Goal: Information Seeking & Learning: Check status

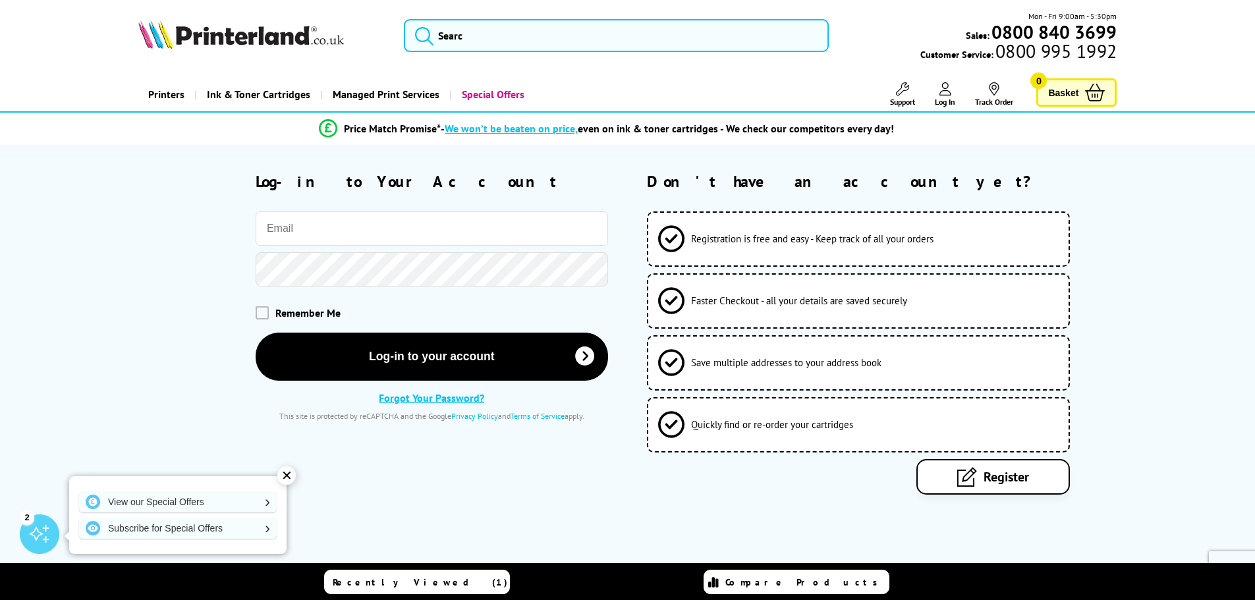
click at [441, 233] on input "email" at bounding box center [432, 228] width 352 height 34
type input "[EMAIL_ADDRESS][DOMAIN_NAME]"
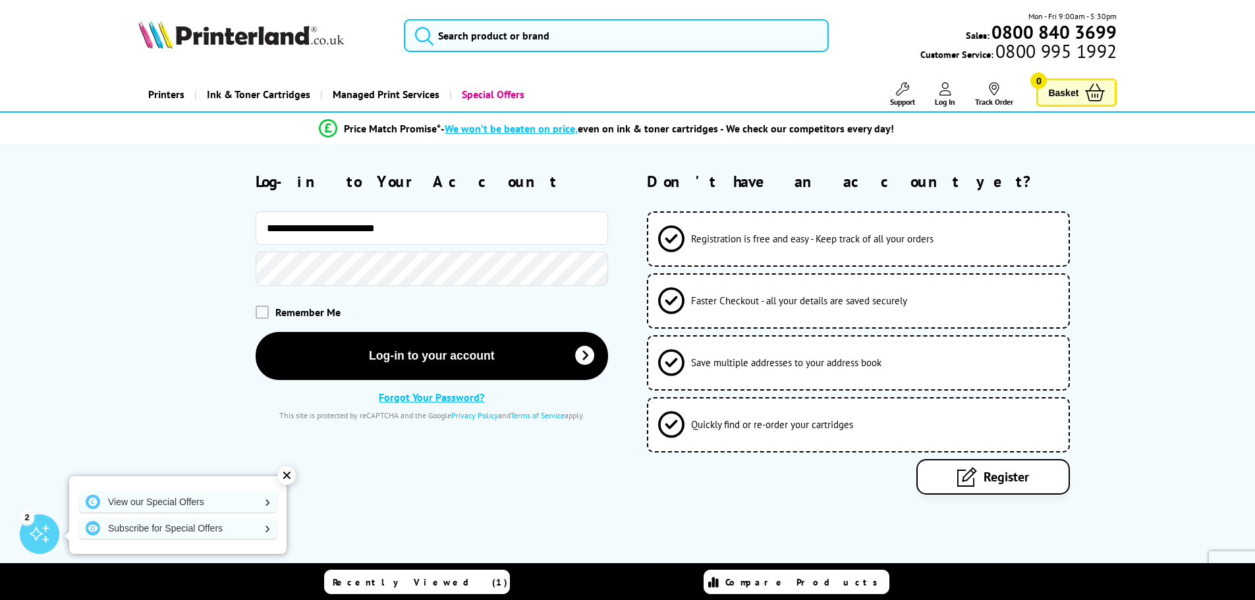
click at [256, 332] on button "Log-in to your account" at bounding box center [432, 356] width 352 height 48
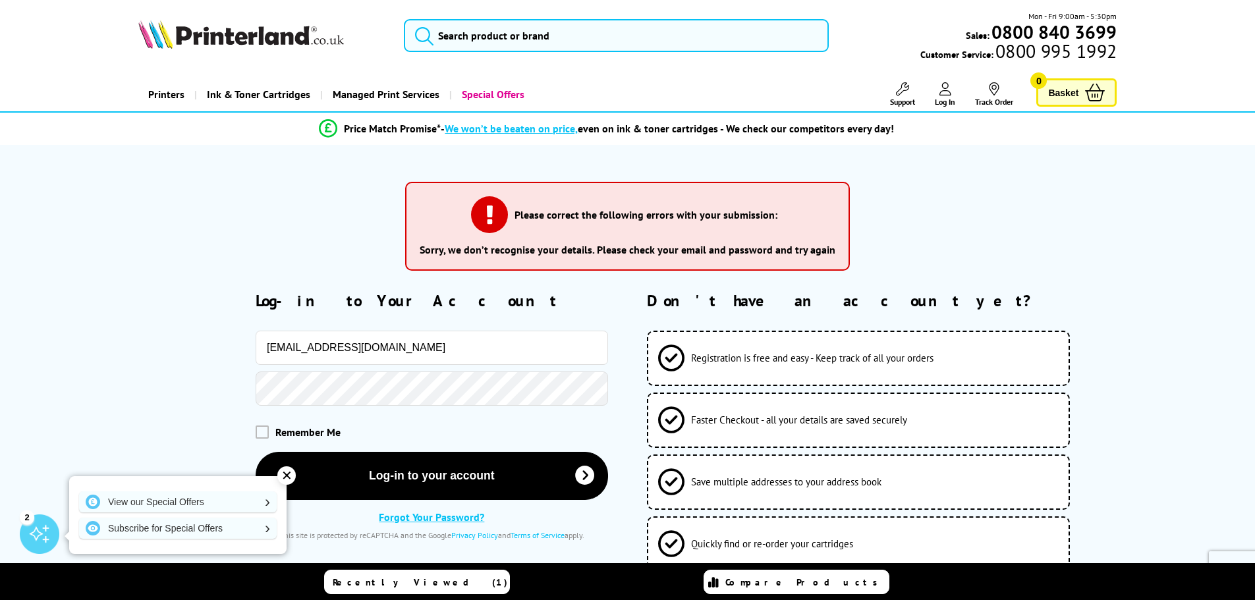
click at [256, 452] on button "Log-in to your account" at bounding box center [432, 476] width 352 height 48
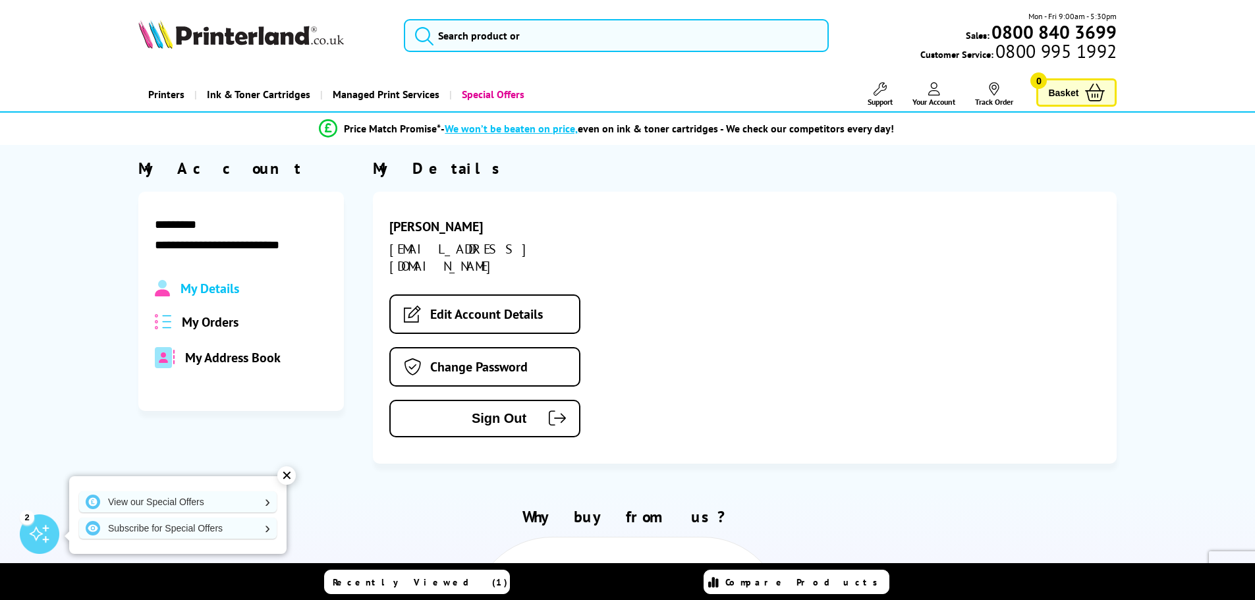
click at [186, 317] on span "My Orders" at bounding box center [210, 322] width 57 height 17
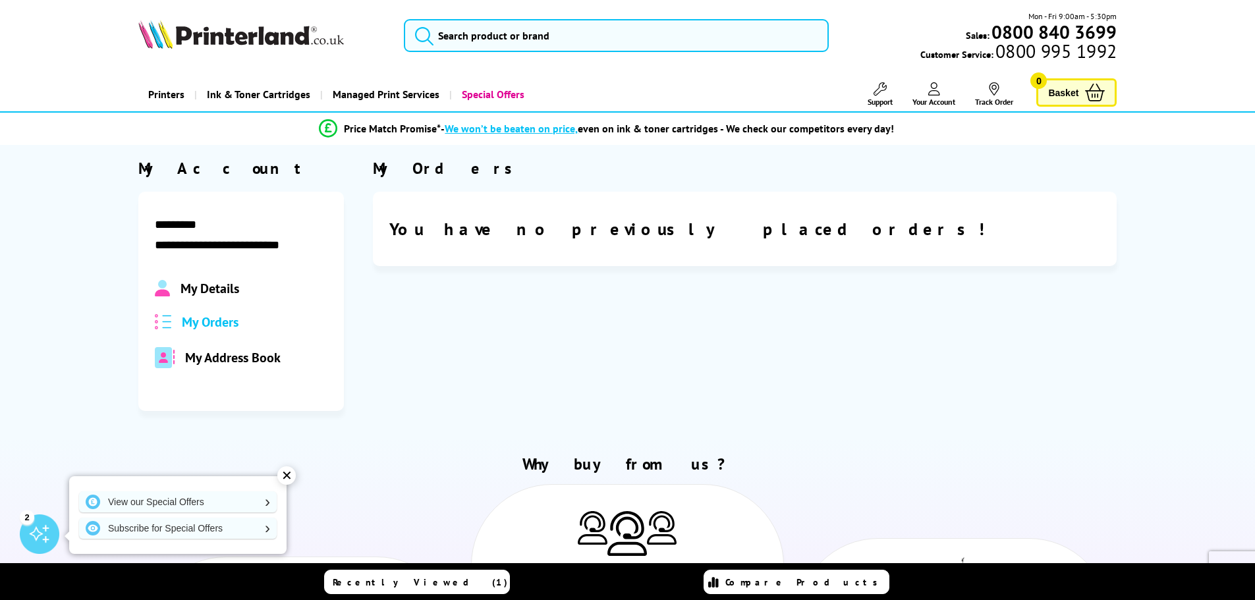
click at [515, 240] on div "You have no previously placed orders!" at bounding box center [745, 229] width 744 height 74
click at [998, 99] on link "Track Order" at bounding box center [994, 94] width 38 height 24
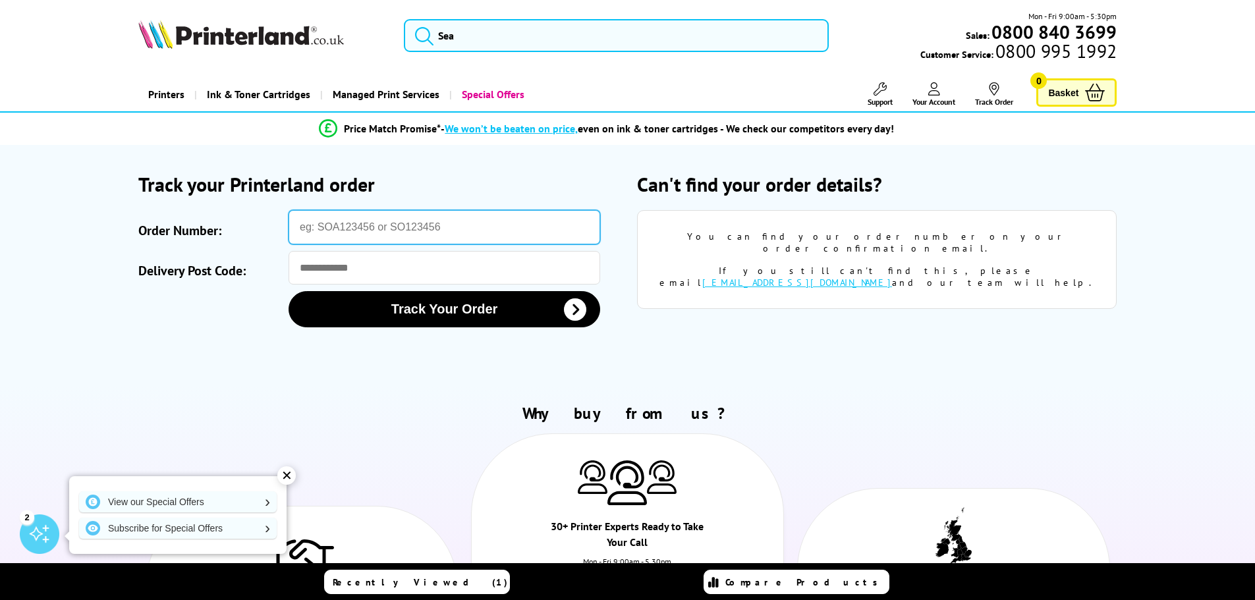
click at [407, 221] on input "Order Number:" at bounding box center [445, 227] width 312 height 34
type input "SOA2975247"
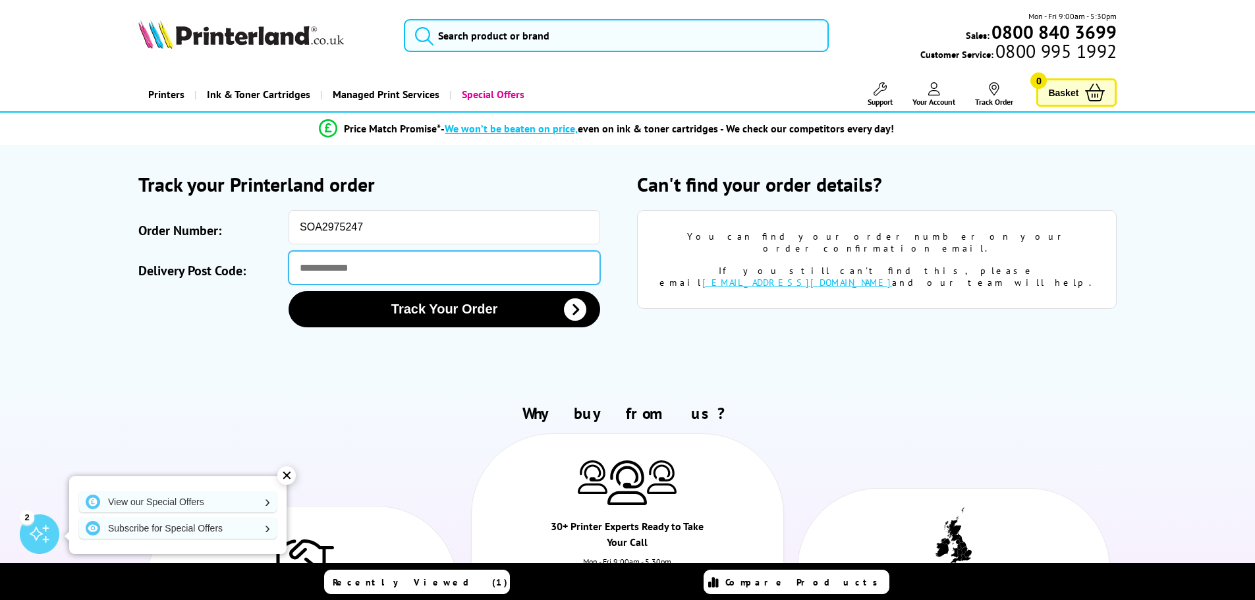
click at [362, 267] on input "Delivery Post Code:" at bounding box center [445, 268] width 312 height 34
type input "*******"
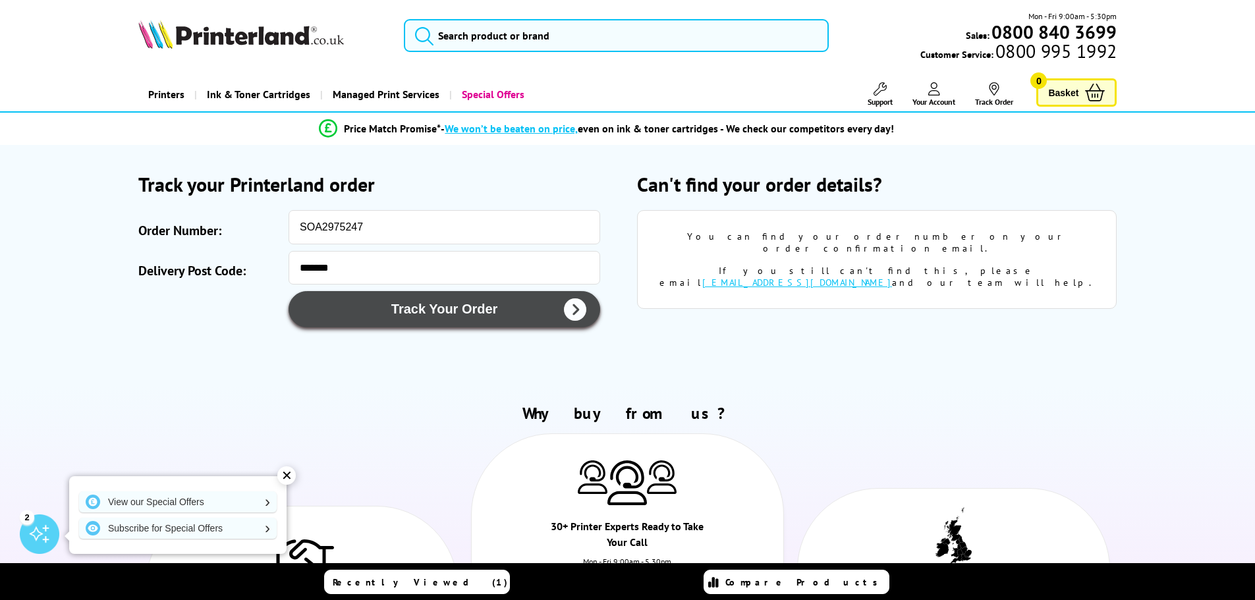
click at [392, 313] on button "Track Your Order" at bounding box center [445, 309] width 312 height 36
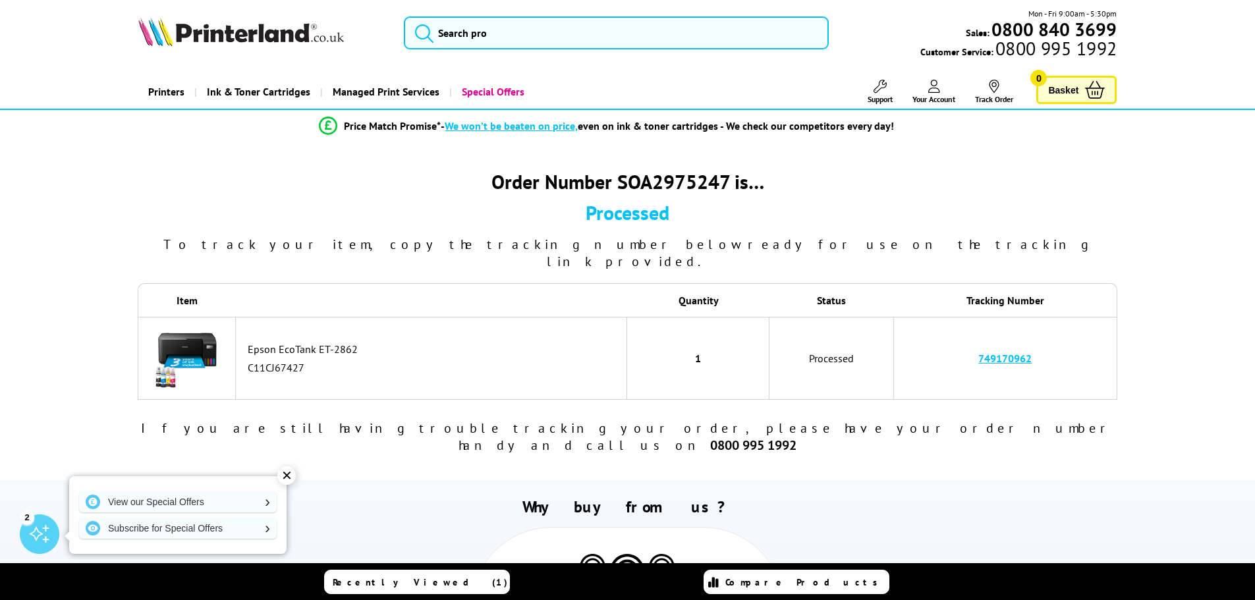
drag, startPoint x: 278, startPoint y: 312, endPoint x: 318, endPoint y: 311, distance: 40.2
click at [279, 317] on td "Epson EcoTank ET-2862 C11CJ67427" at bounding box center [432, 358] width 392 height 83
click at [637, 212] on div "Processed" at bounding box center [627, 213] width 979 height 26
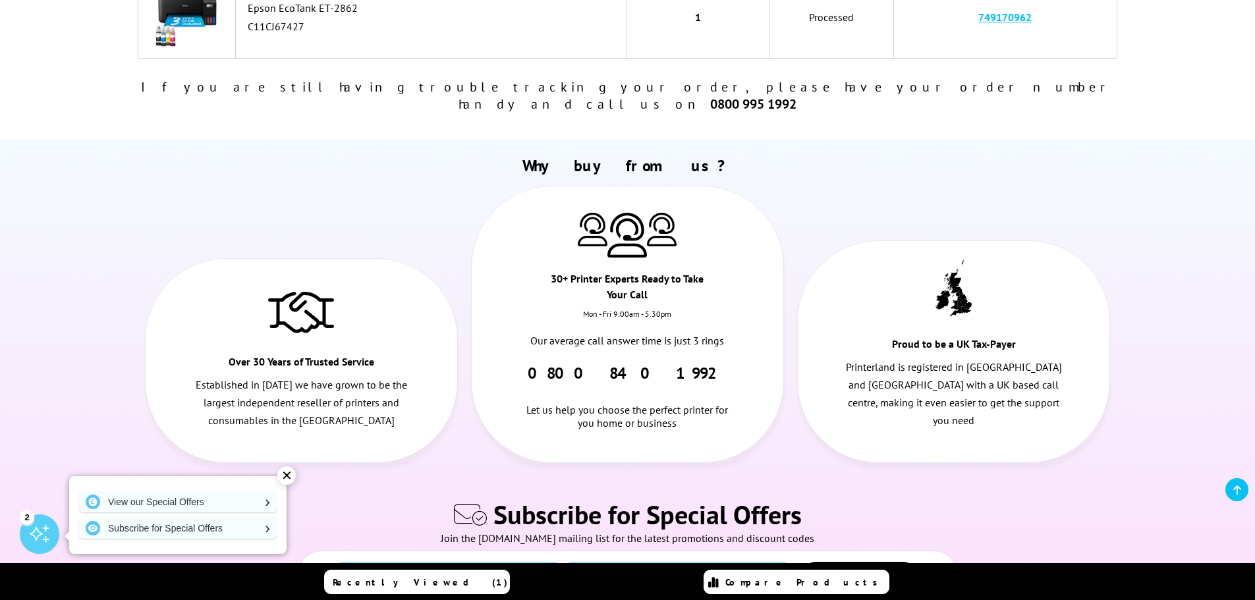
scroll to position [0, 0]
